Goal: Find specific page/section: Find specific page/section

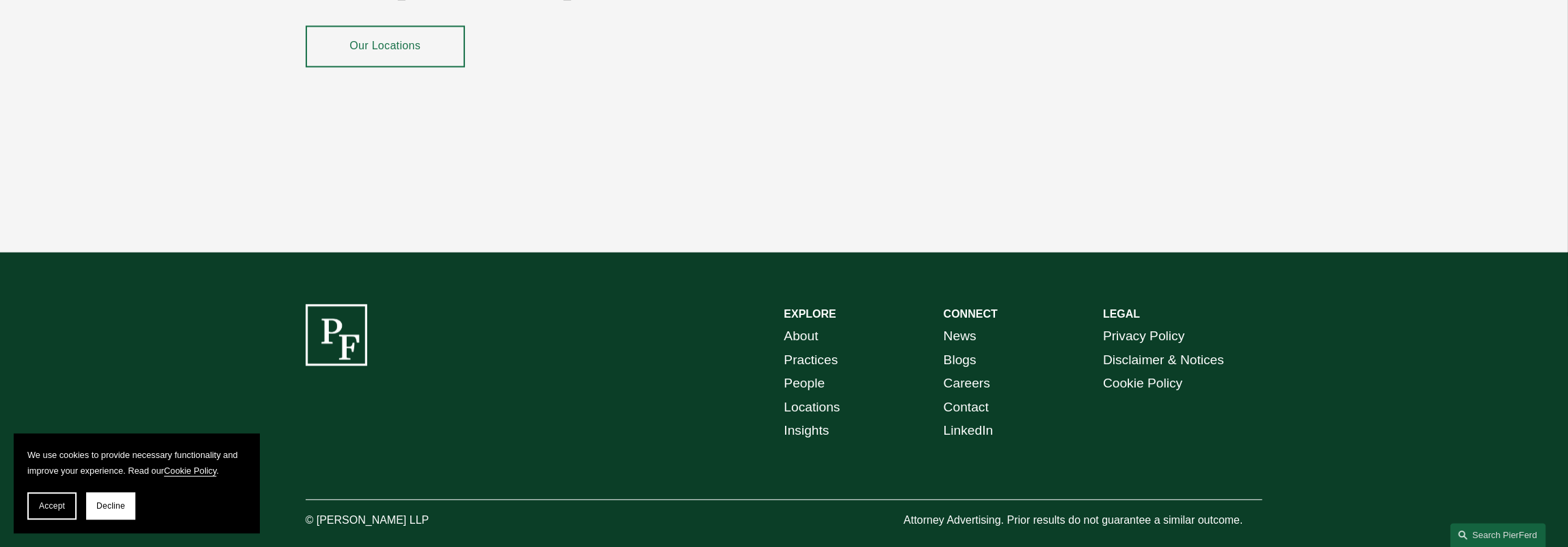
scroll to position [2662, 0]
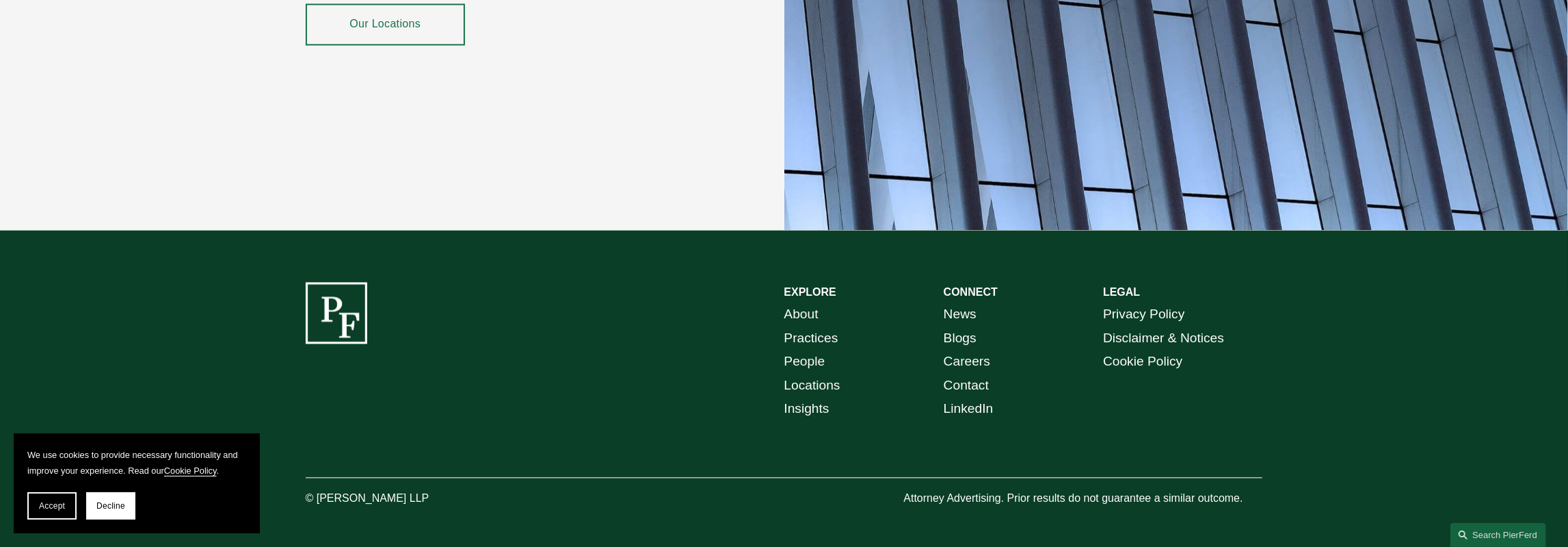
click at [811, 303] on link "About" at bounding box center [802, 314] width 34 height 24
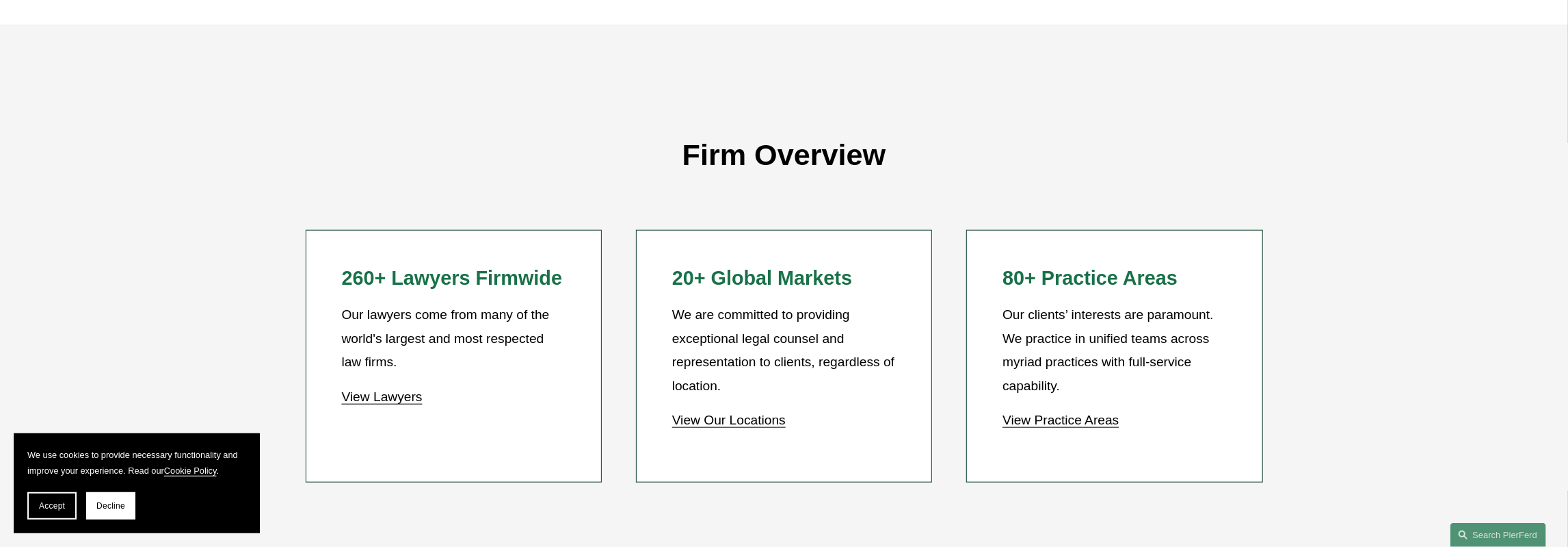
scroll to position [1353, 0]
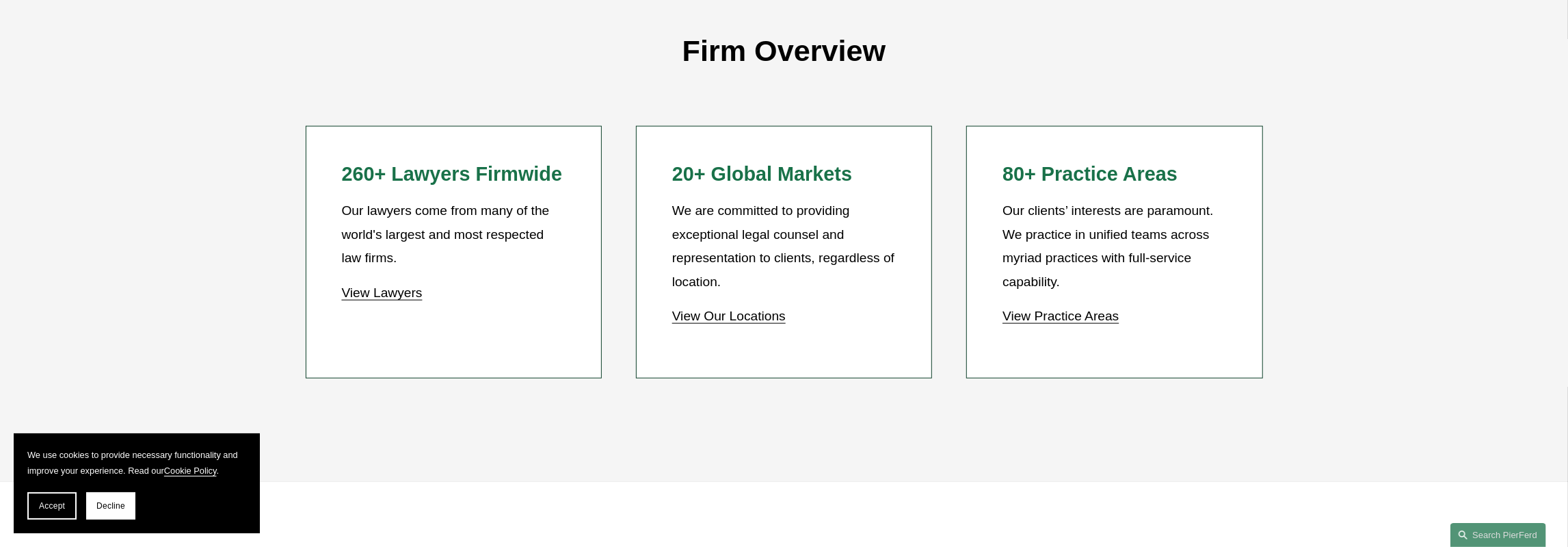
click at [393, 291] on link "View Lawyers" at bounding box center [382, 292] width 81 height 14
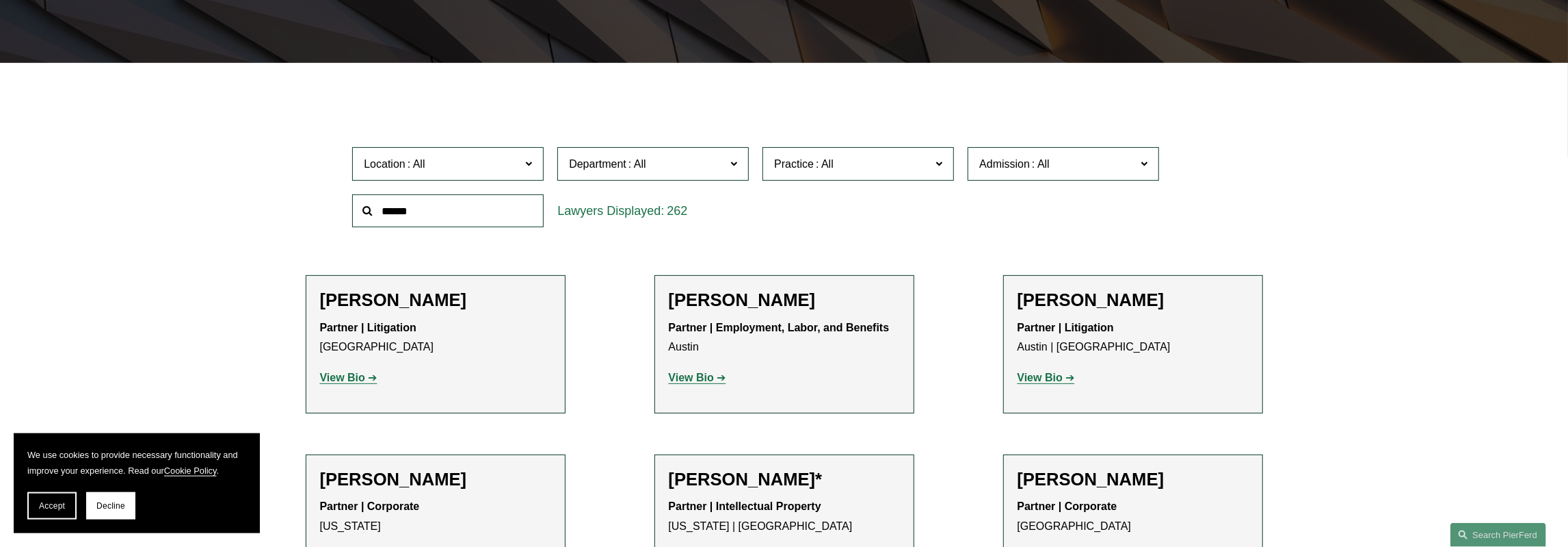
scroll to position [356, 0]
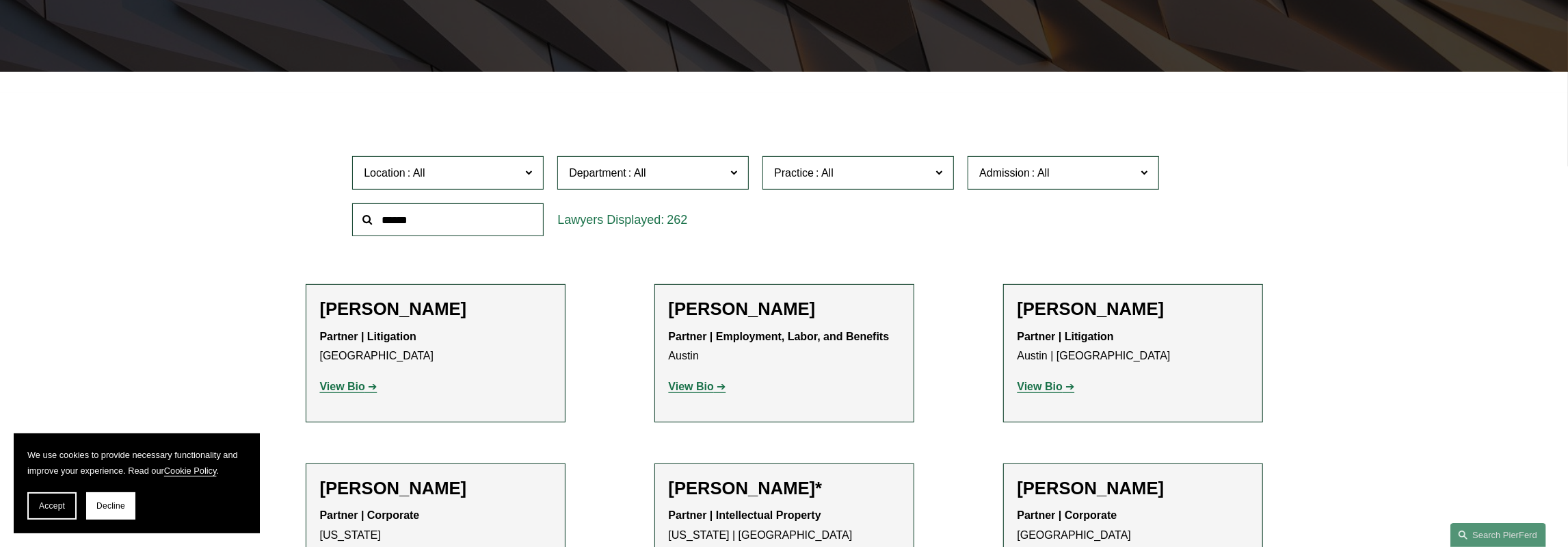
click at [530, 177] on span at bounding box center [529, 173] width 7 height 18
click at [0, 0] on link "[GEOGRAPHIC_DATA]" at bounding box center [0, 0] width 0 height 0
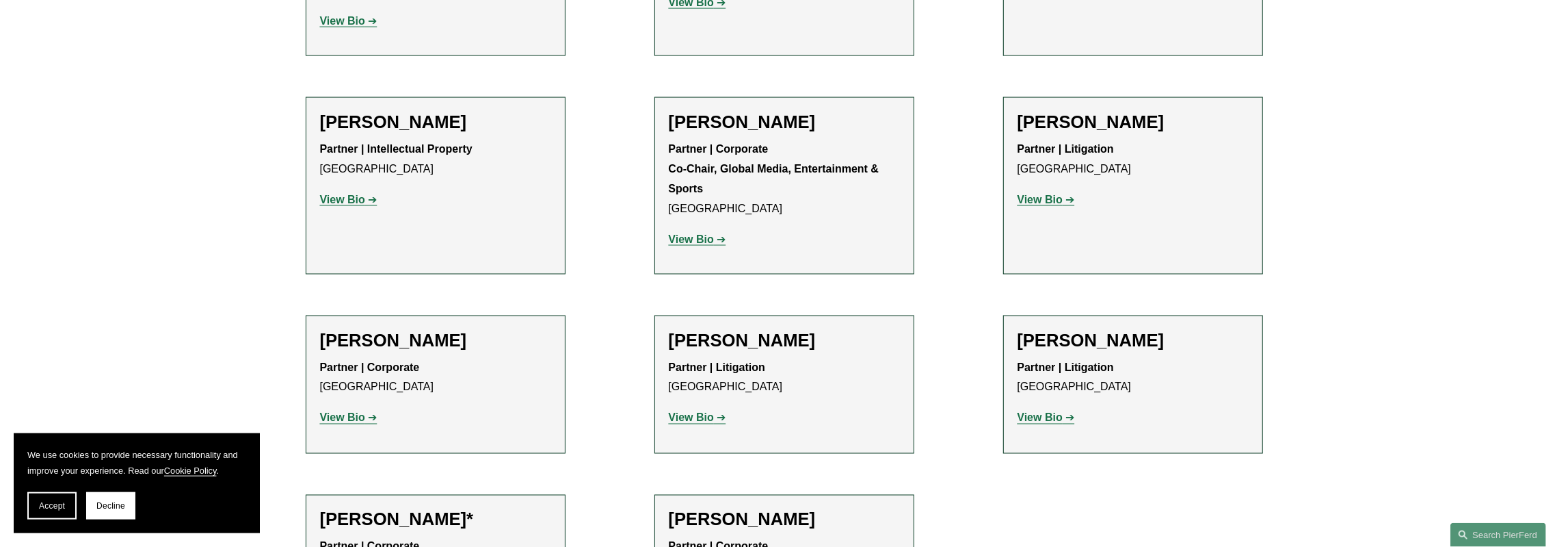
scroll to position [2064, 0]
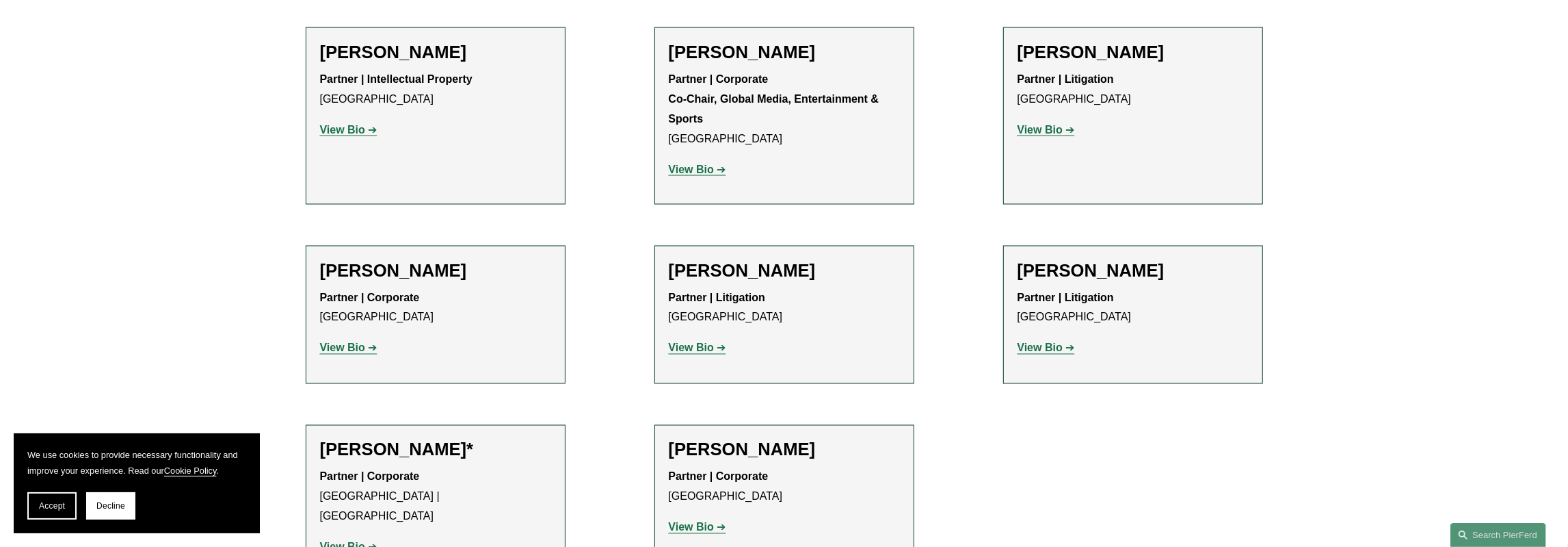
click at [680, 522] on strong "View Bio" at bounding box center [692, 527] width 45 height 12
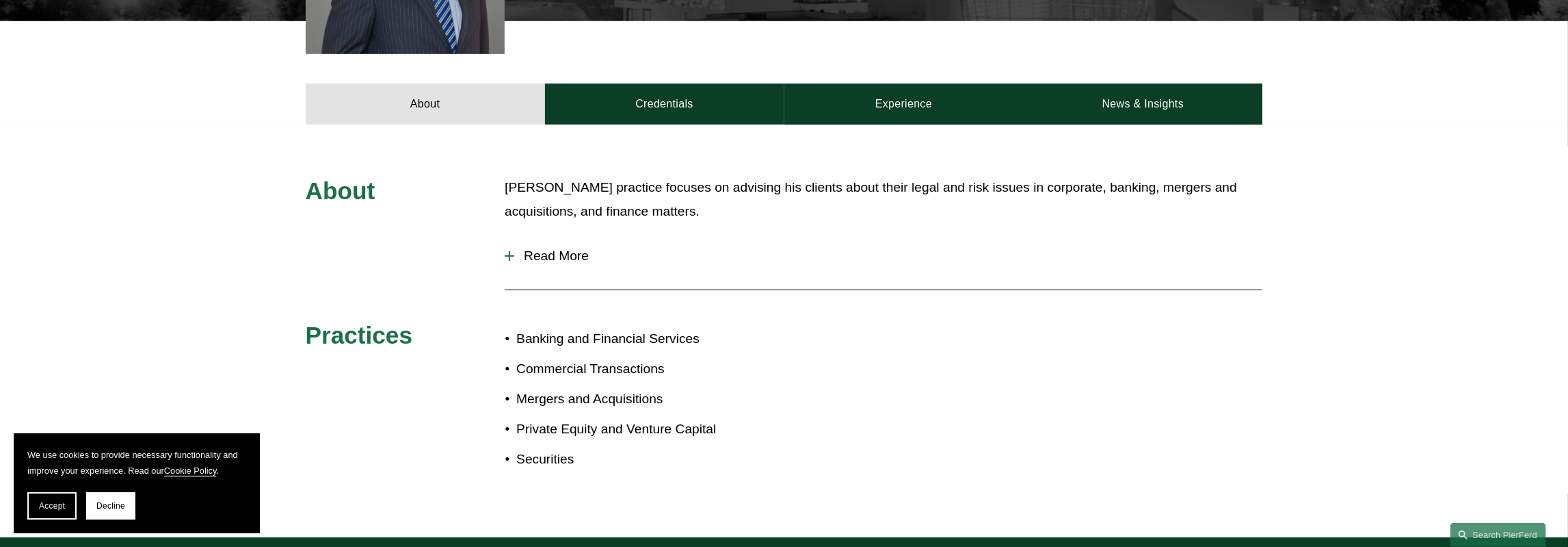
scroll to position [570, 0]
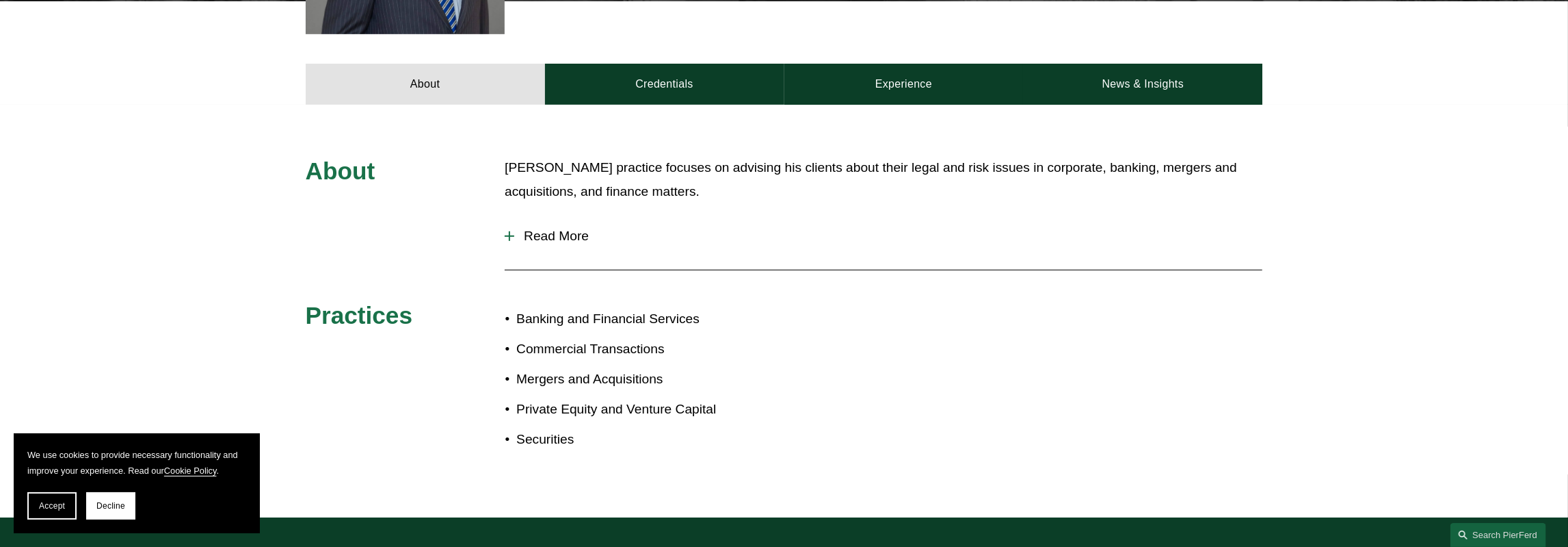
click at [573, 229] on span "Read More" at bounding box center [889, 236] width 748 height 15
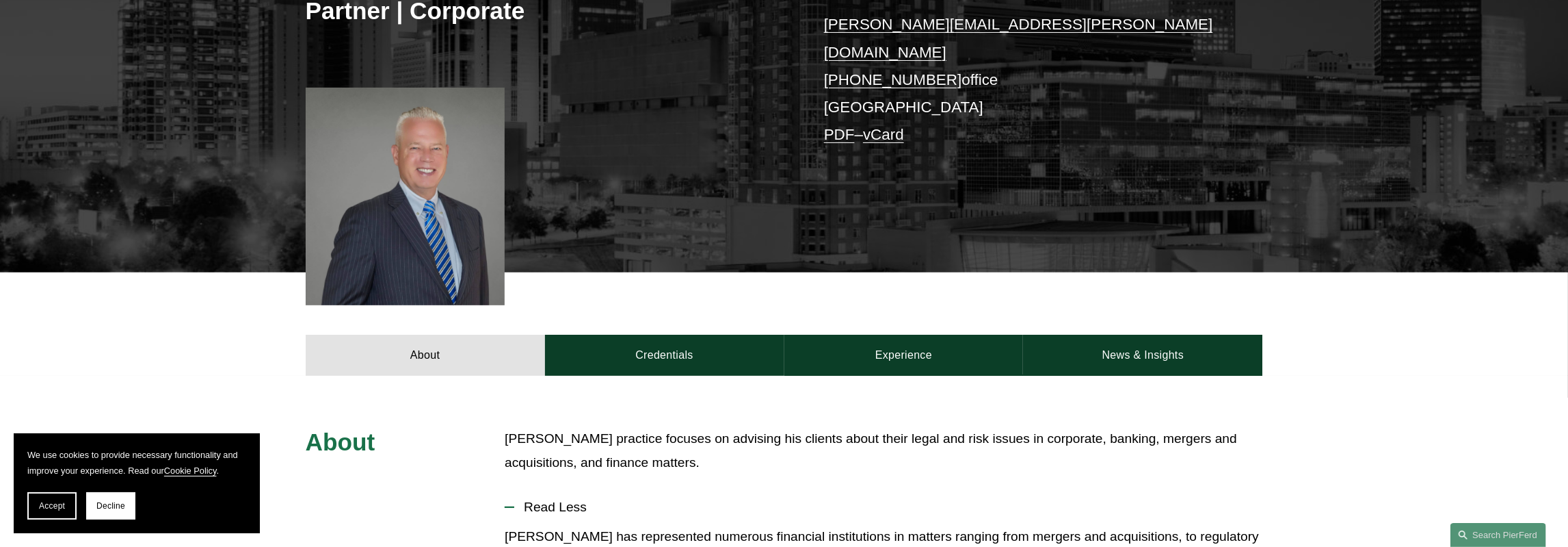
scroll to position [0, 0]
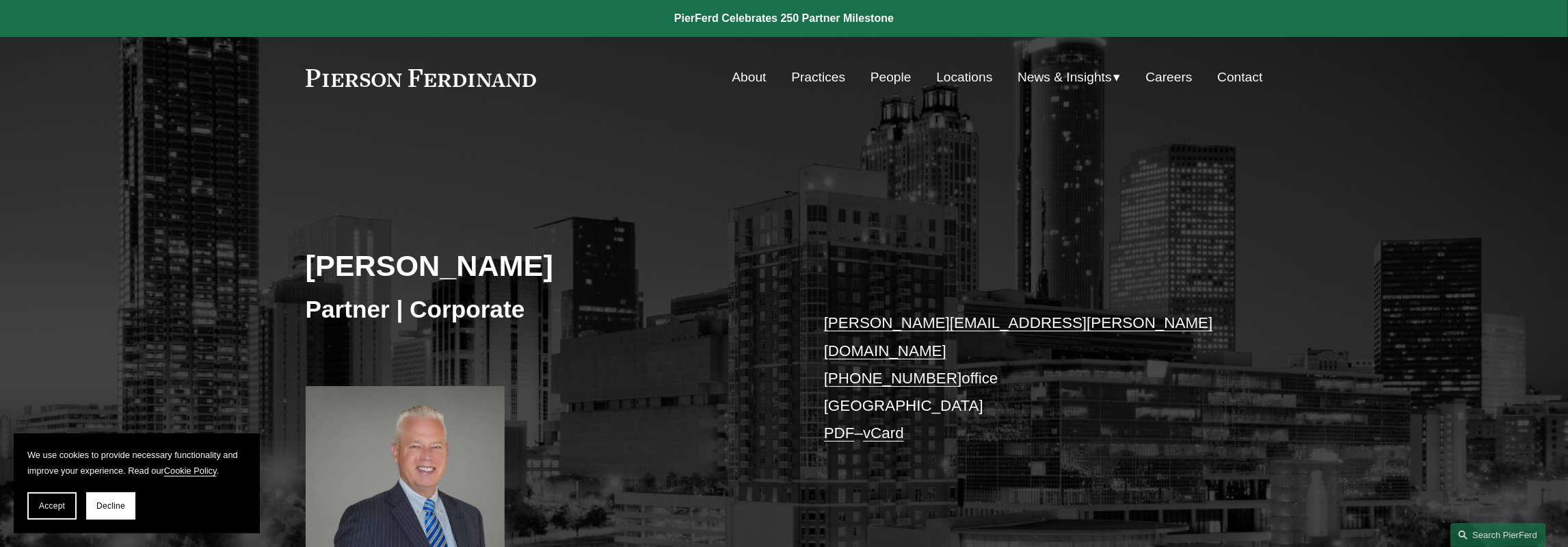
click at [902, 73] on link "People" at bounding box center [891, 77] width 41 height 26
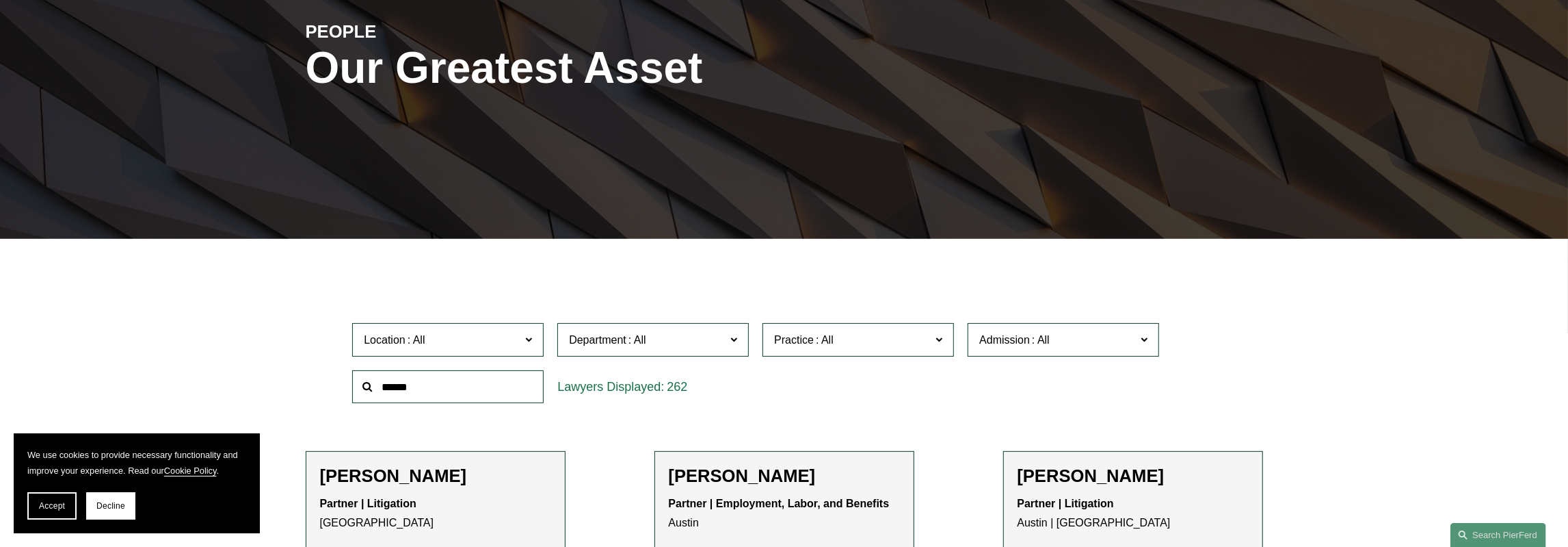
scroll to position [214, 0]
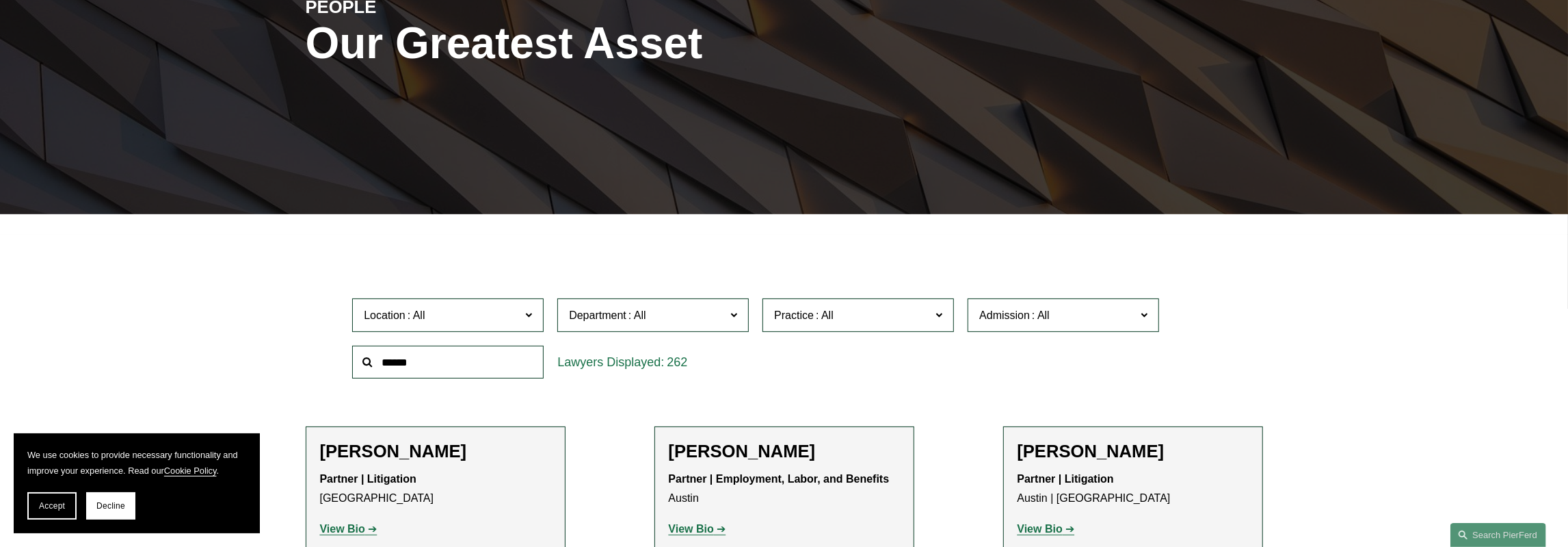
click at [537, 303] on label "Location" at bounding box center [448, 315] width 192 height 34
click at [0, 0] on link "[GEOGRAPHIC_DATA]" at bounding box center [0, 0] width 0 height 0
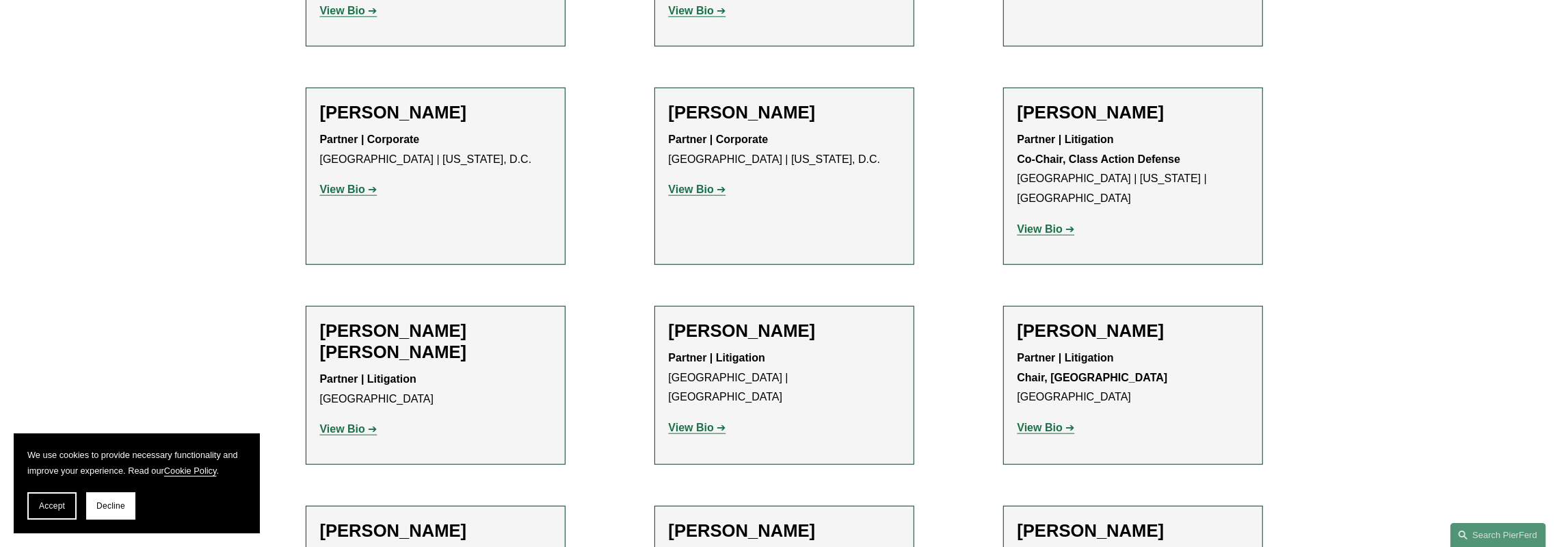
scroll to position [1290, 0]
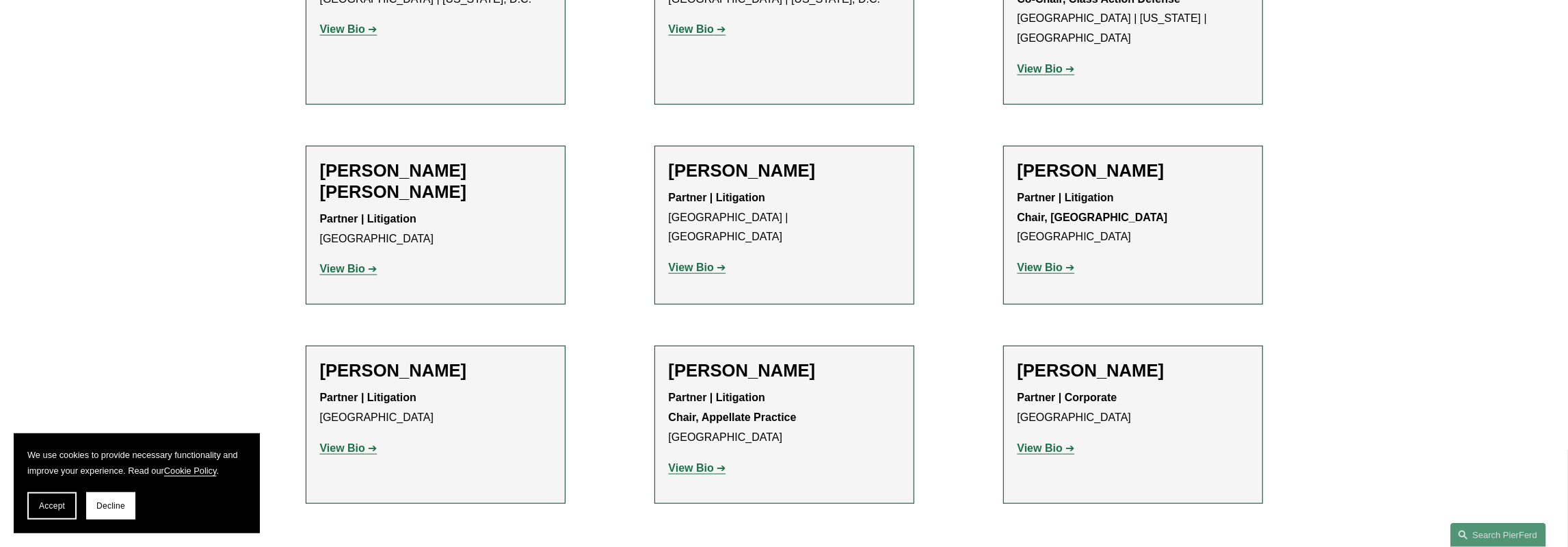
click at [1049, 442] on strong "View Bio" at bounding box center [1041, 448] width 45 height 12
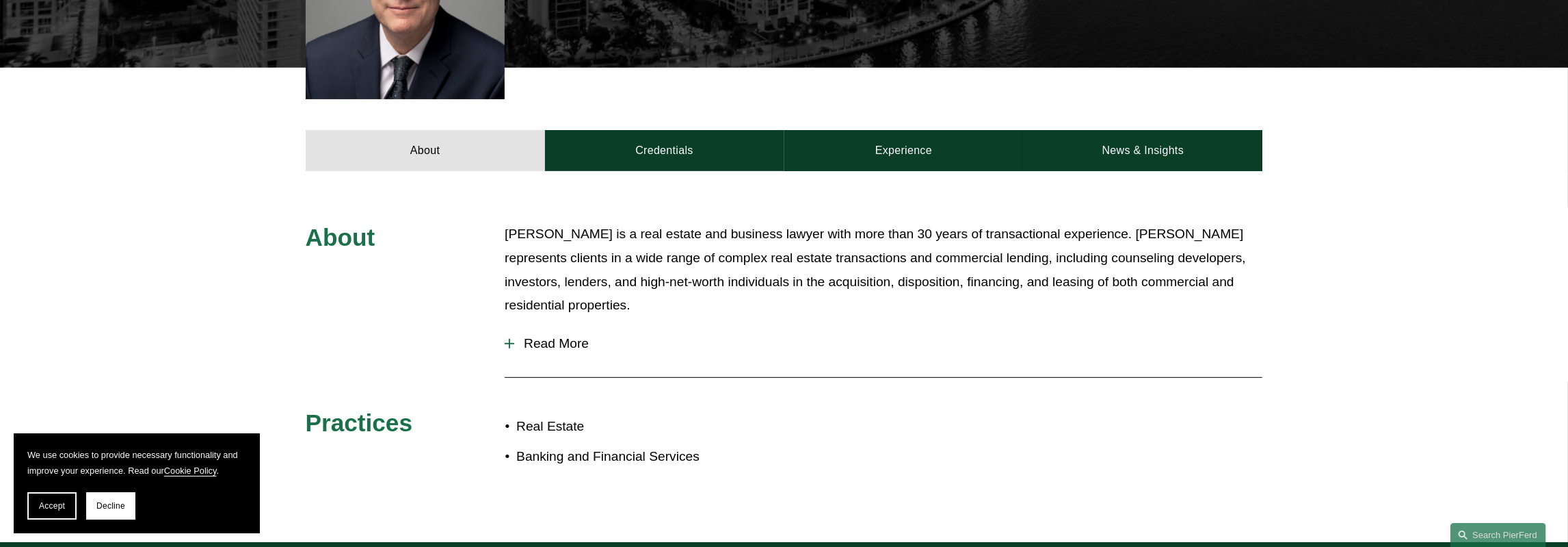
scroll to position [498, 0]
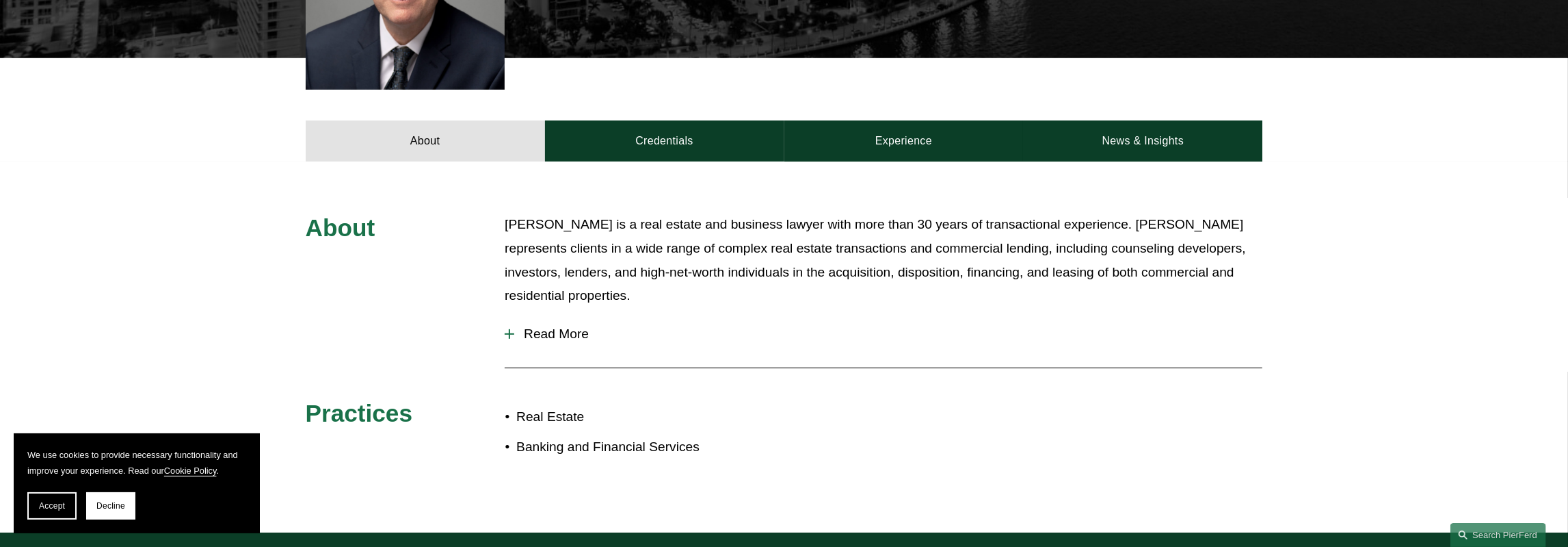
click at [551, 332] on span "Read More" at bounding box center [889, 334] width 748 height 15
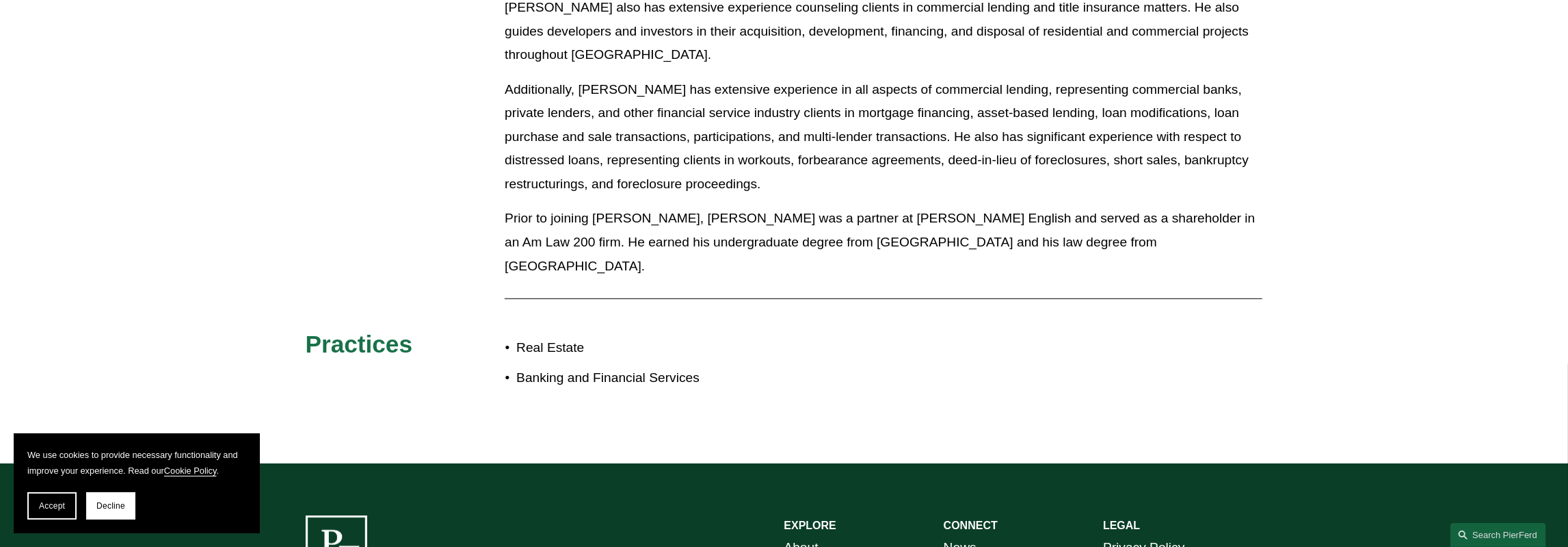
scroll to position [1078, 0]
